Goal: Transaction & Acquisition: Book appointment/travel/reservation

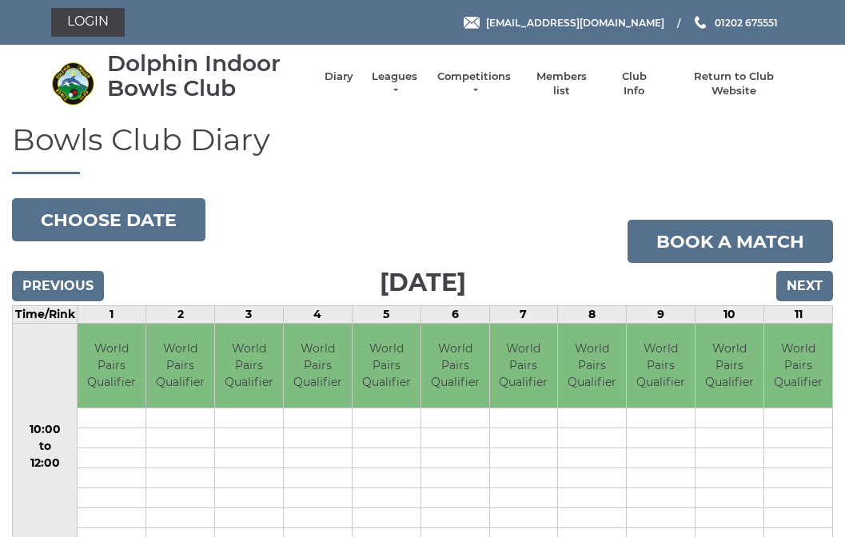
click at [809, 282] on input "Next" at bounding box center [804, 286] width 57 height 30
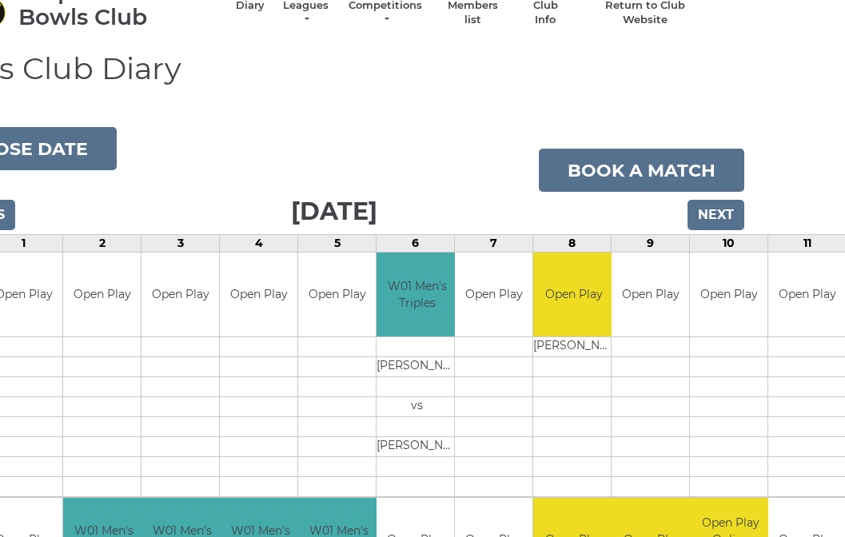
scroll to position [71, 88]
click at [713, 340] on td at bounding box center [729, 346] width 78 height 20
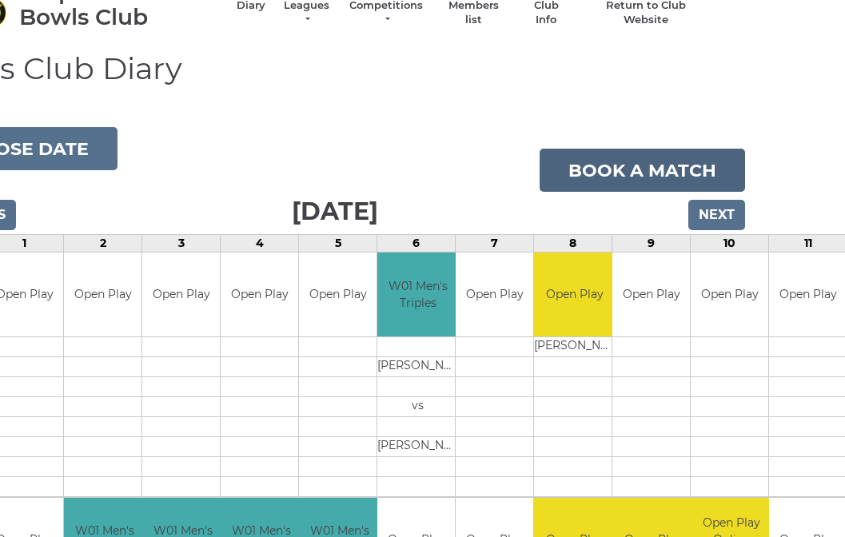
click at [599, 173] on link "Book a match" at bounding box center [641, 170] width 205 height 43
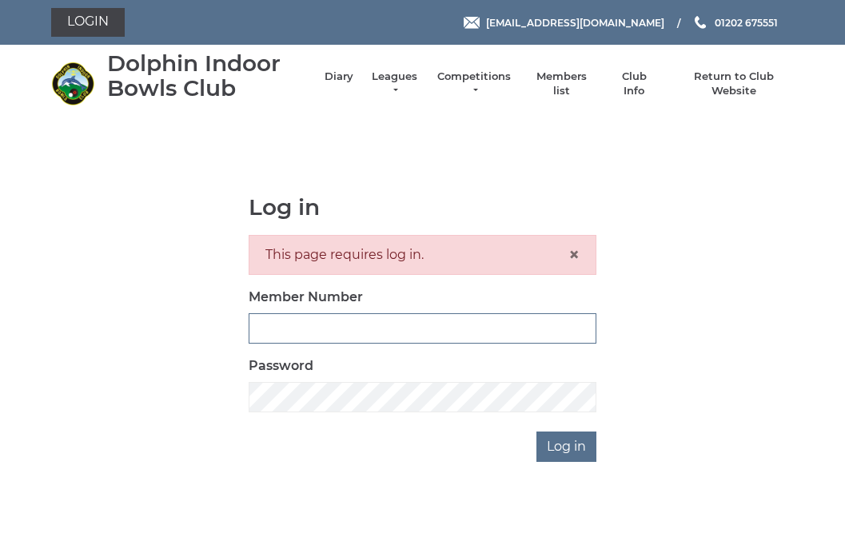
type input "3859"
click at [568, 445] on input "Log in" at bounding box center [566, 447] width 60 height 30
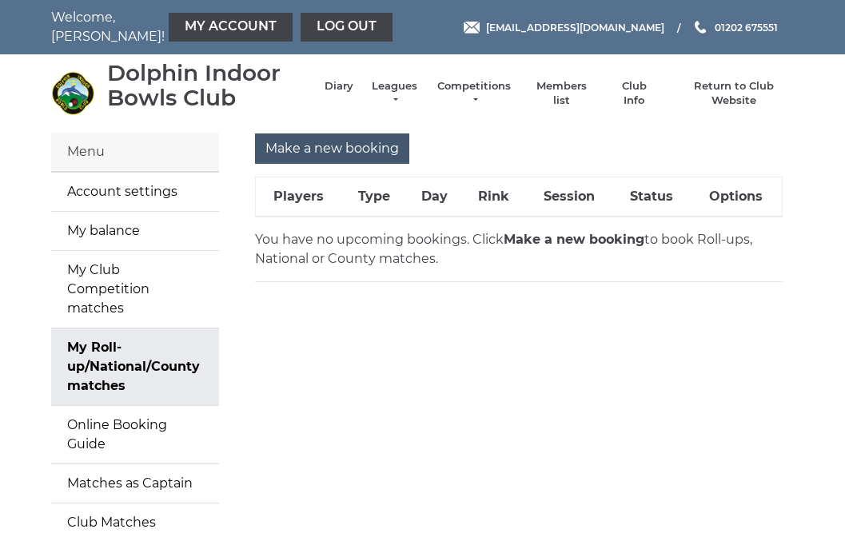
click at [336, 150] on input "Make a new booking" at bounding box center [332, 148] width 154 height 30
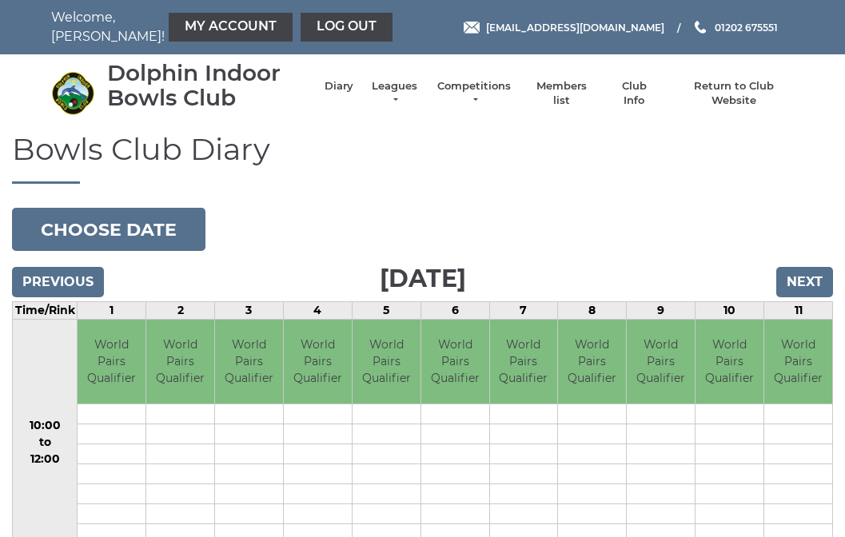
click at [794, 279] on input "Next" at bounding box center [804, 282] width 57 height 30
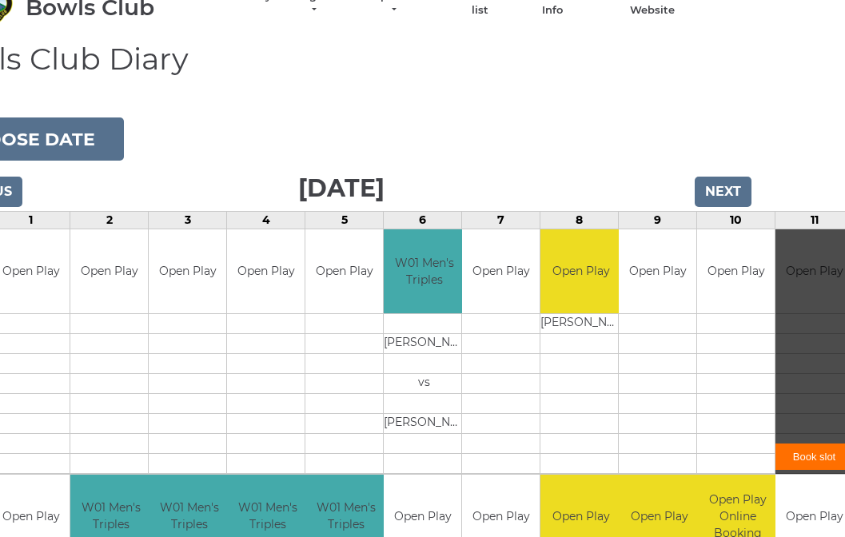
scroll to position [104, 82]
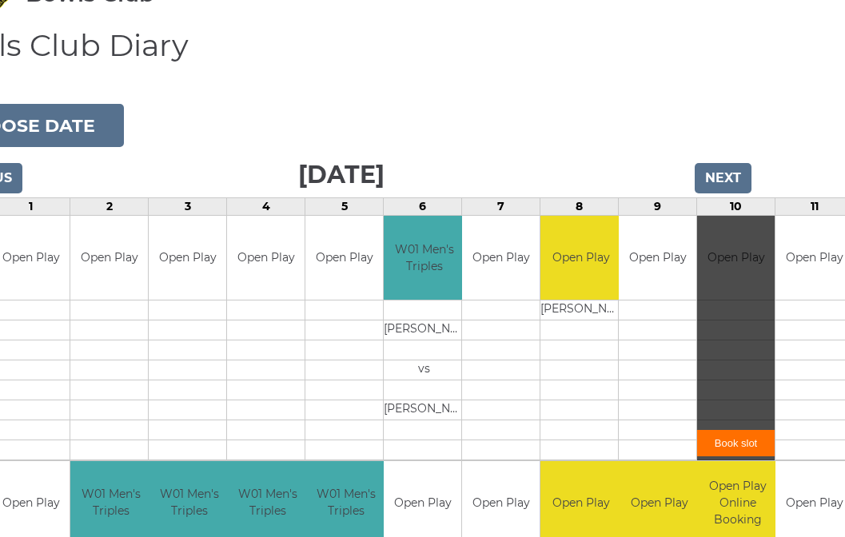
click at [728, 440] on link "Book slot" at bounding box center [736, 443] width 78 height 26
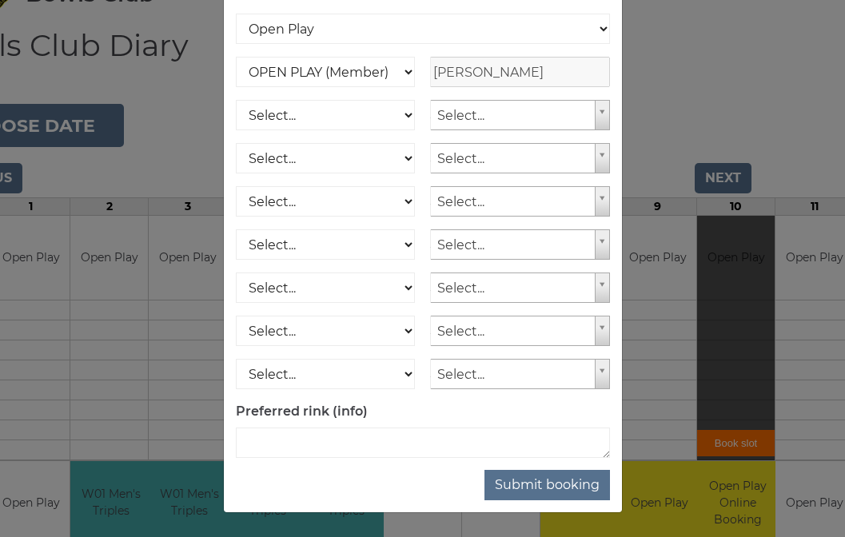
scroll to position [205, 0]
click at [530, 484] on button "Submit booking" at bounding box center [546, 485] width 125 height 30
